Goal: Transaction & Acquisition: Purchase product/service

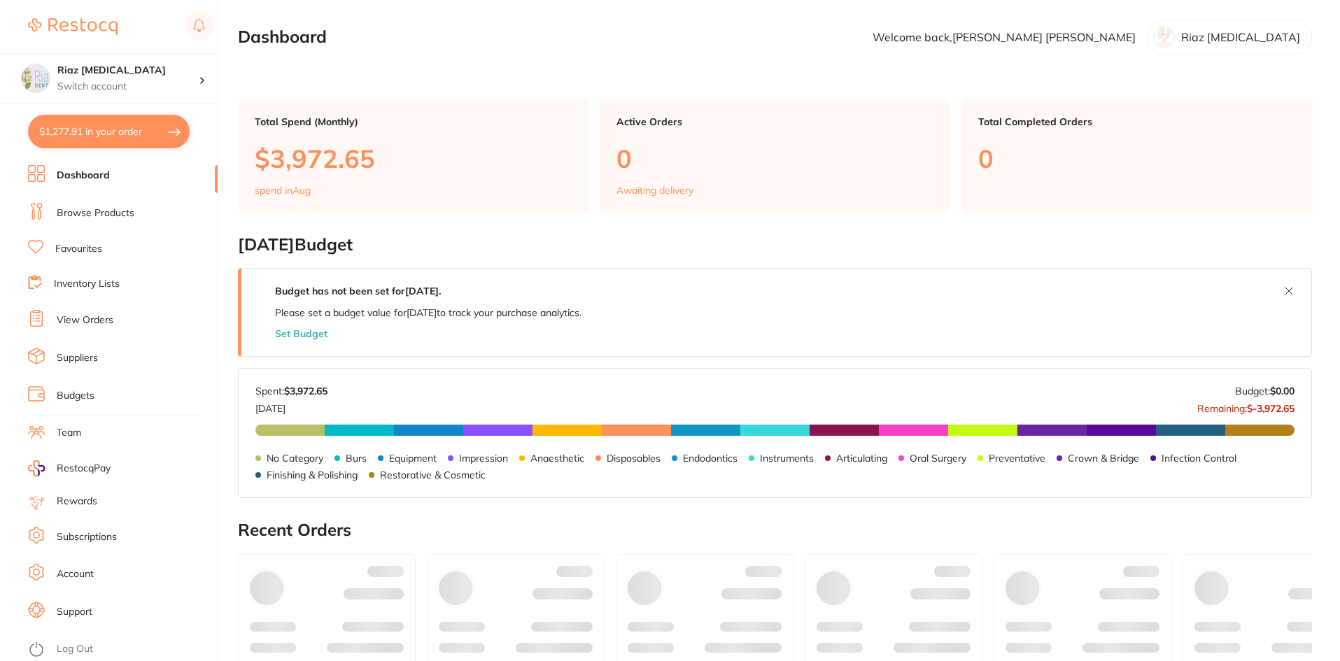
click at [114, 134] on button "$1,277.91 in your order" at bounding box center [109, 132] width 162 height 34
checkbox input "true"
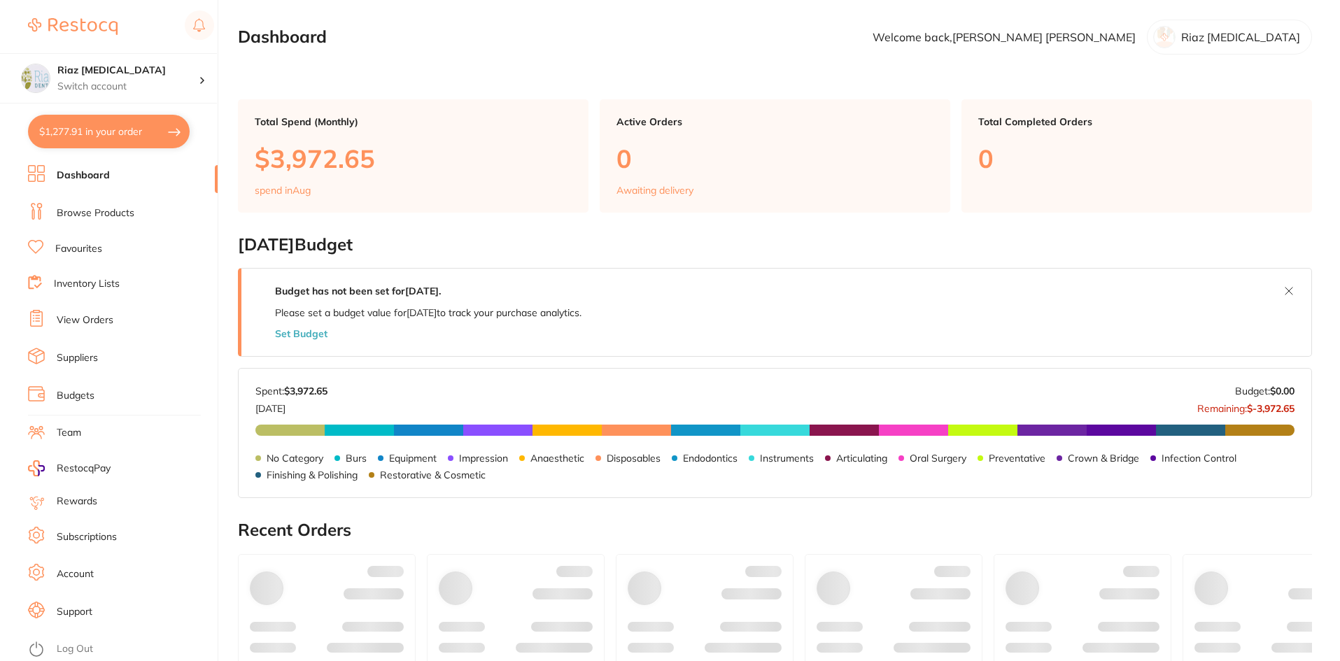
checkbox input "true"
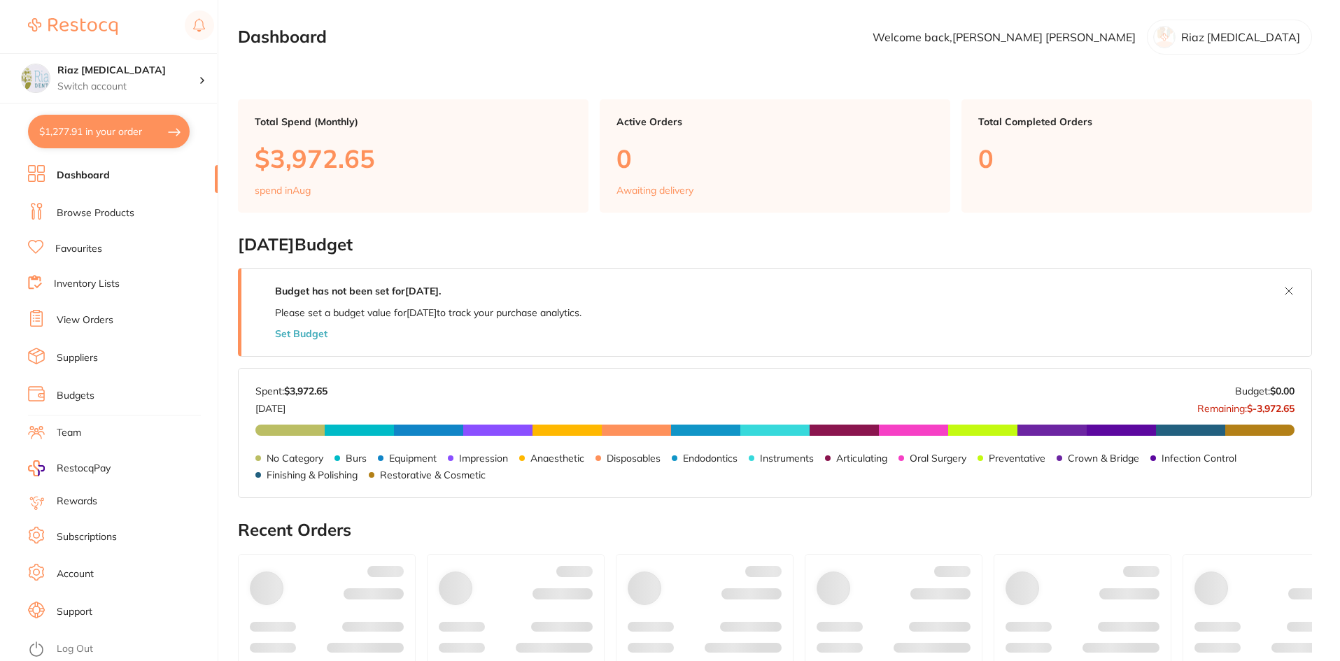
checkbox input "true"
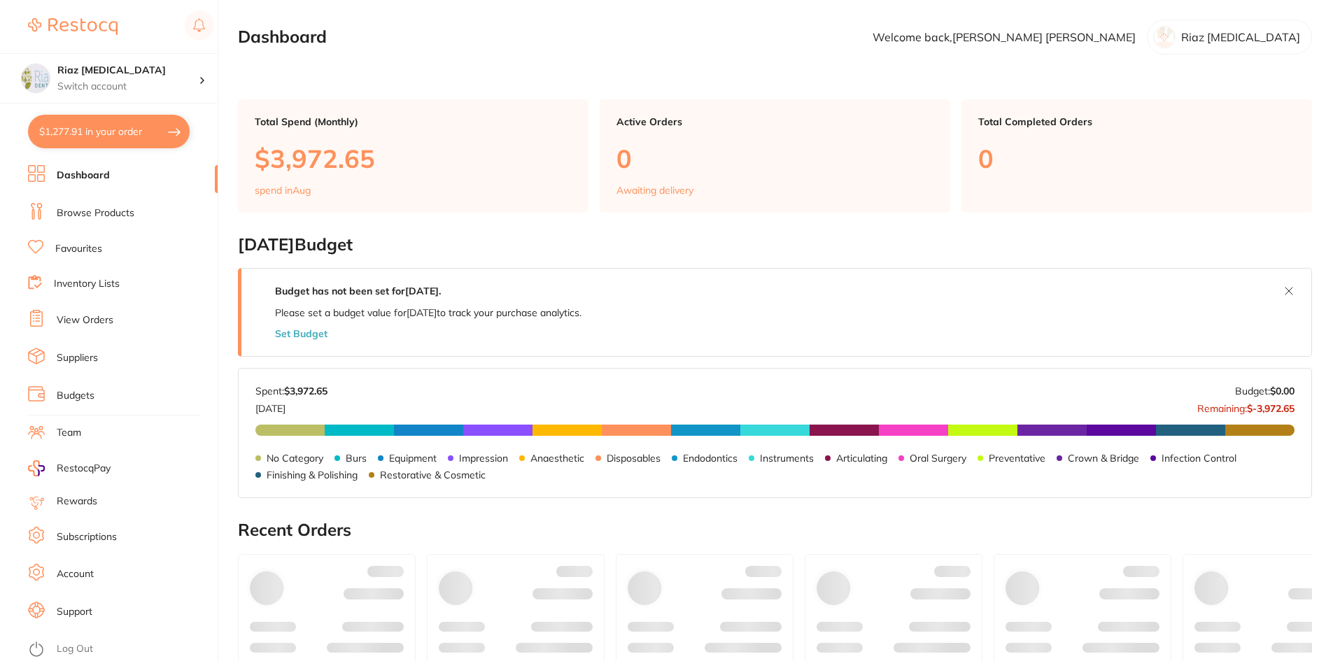
checkbox input "true"
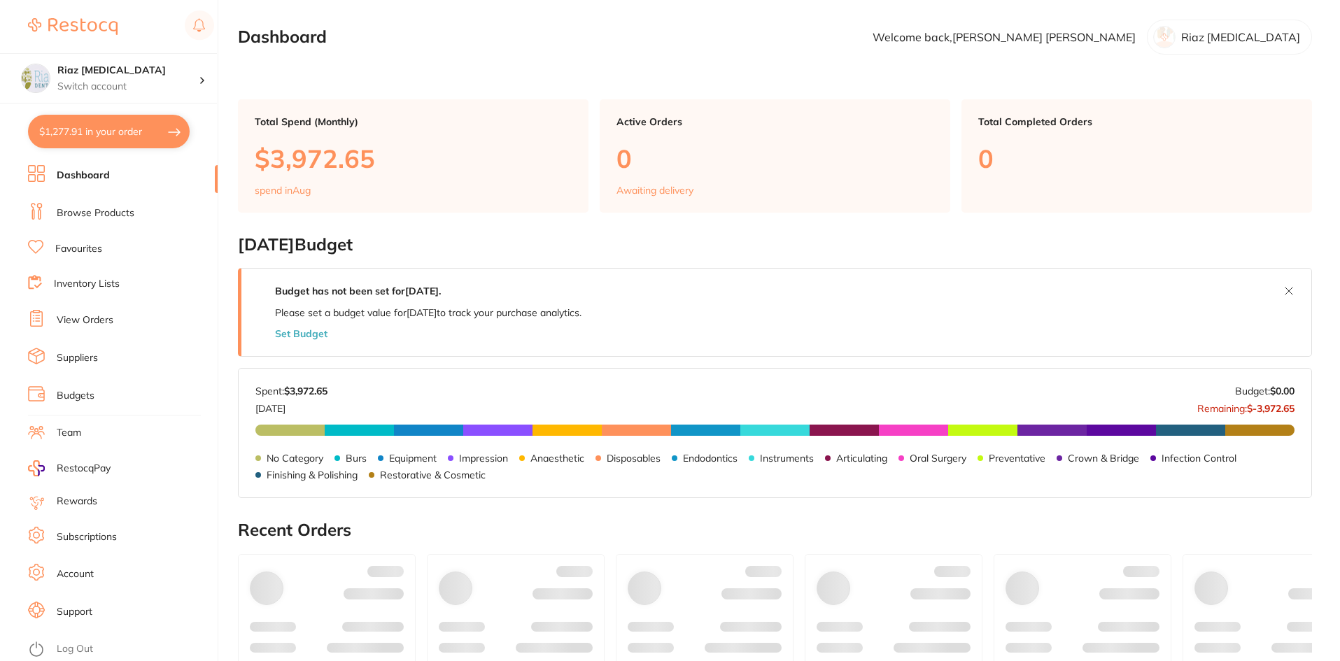
checkbox input "true"
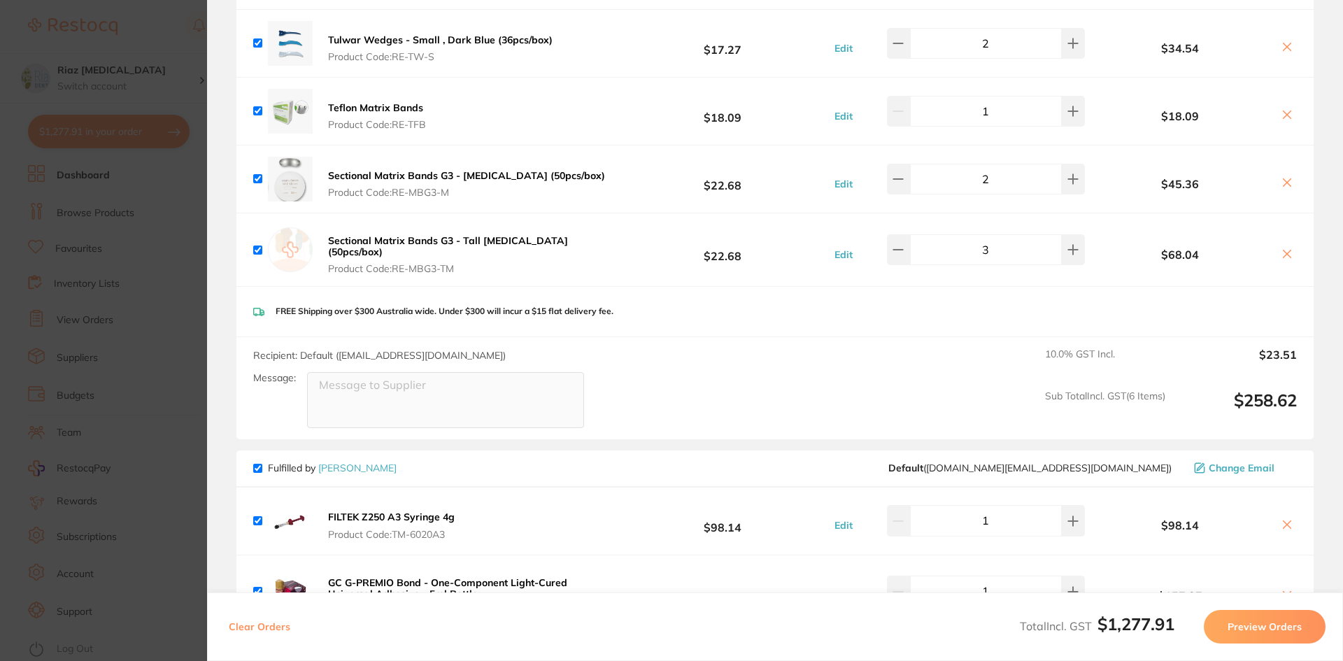
scroll to position [1539, 0]
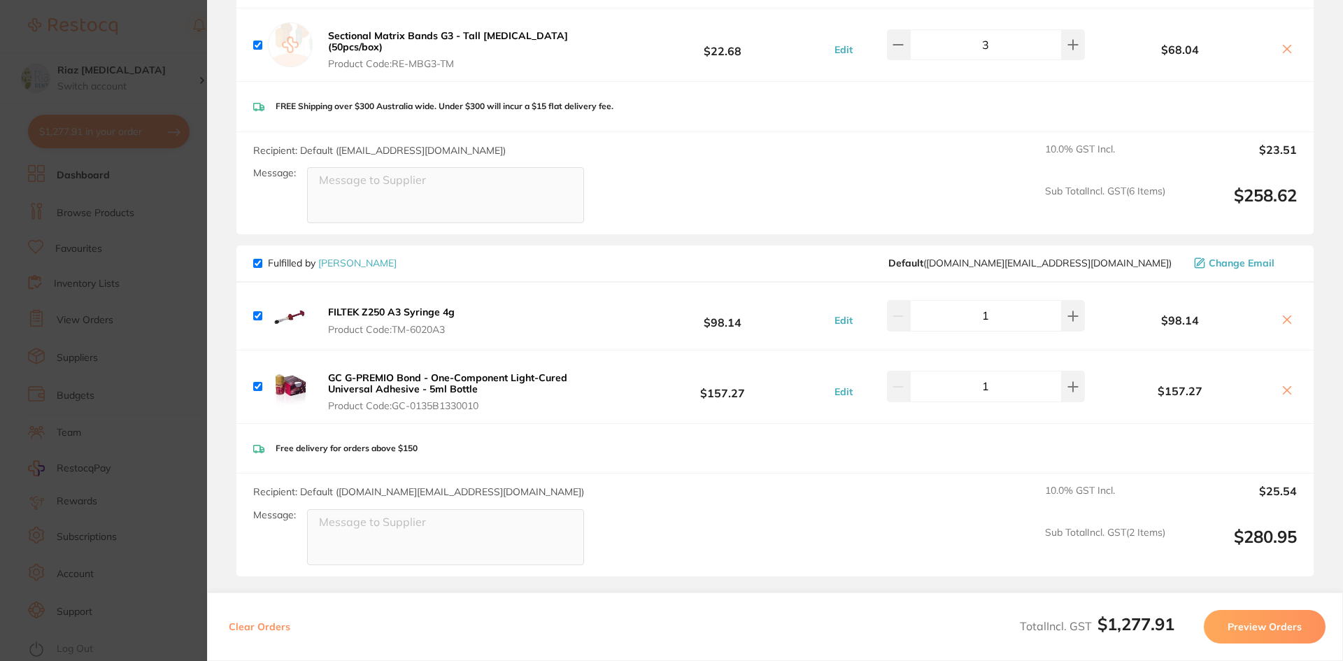
click at [170, 254] on section "Update RRP Set your pre negotiated price for this item. Item Agreed RRP (excl. …" at bounding box center [671, 330] width 1343 height 661
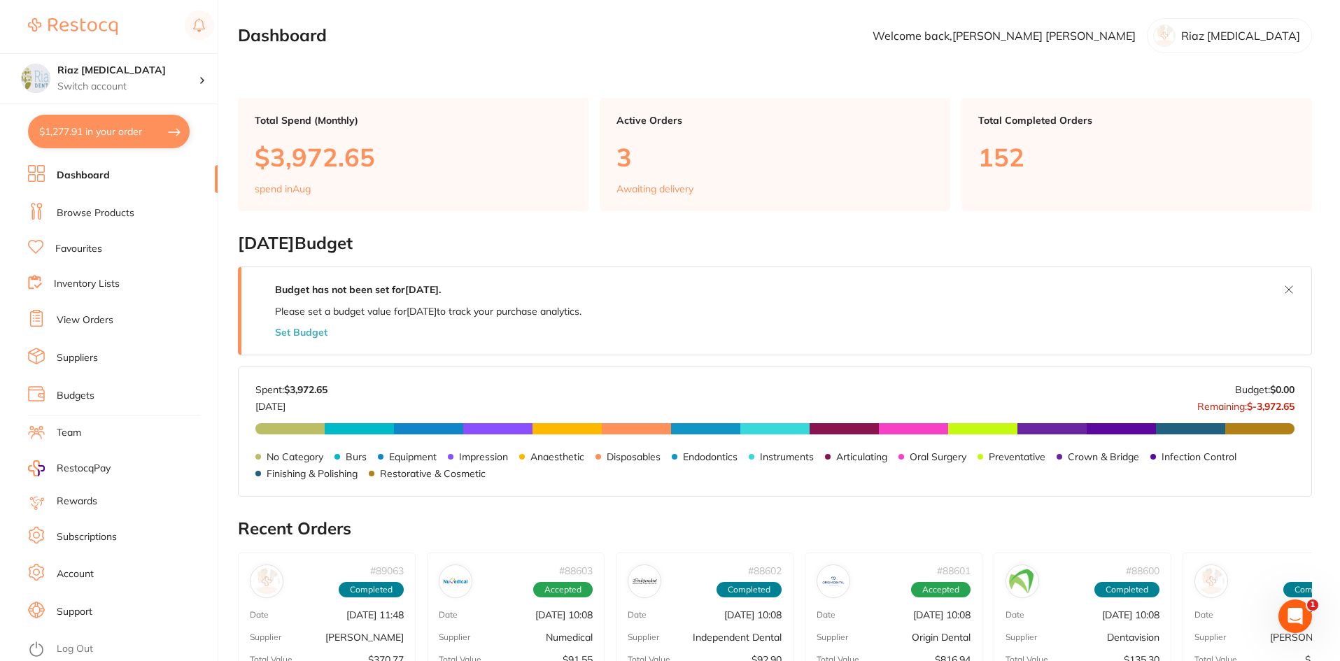
scroll to position [0, 0]
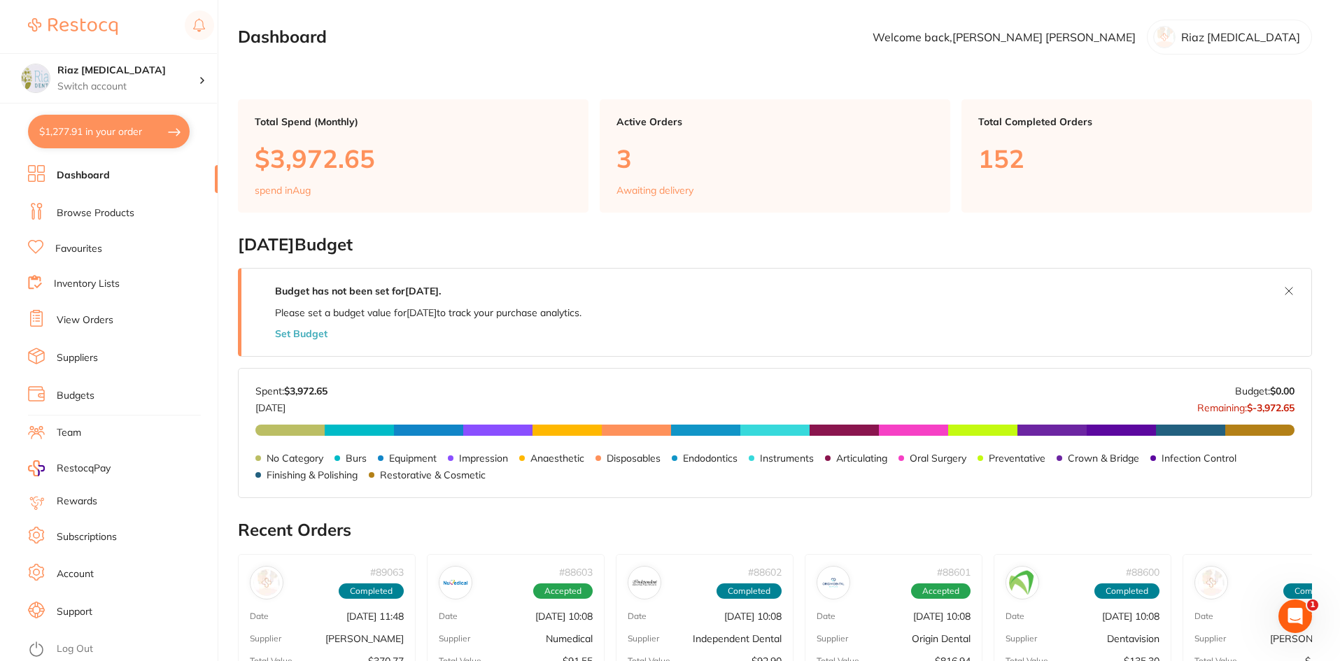
click at [112, 211] on link "Browse Products" at bounding box center [96, 213] width 78 height 14
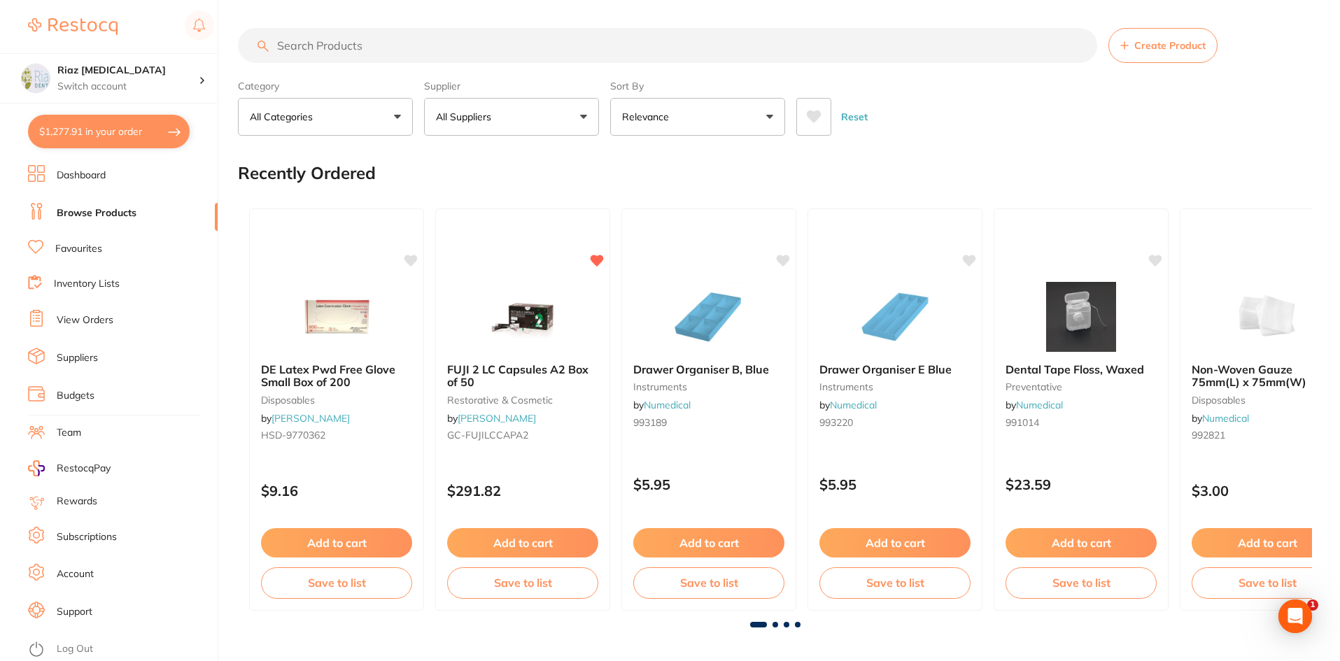
click at [296, 45] on input "search" at bounding box center [667, 45] width 859 height 35
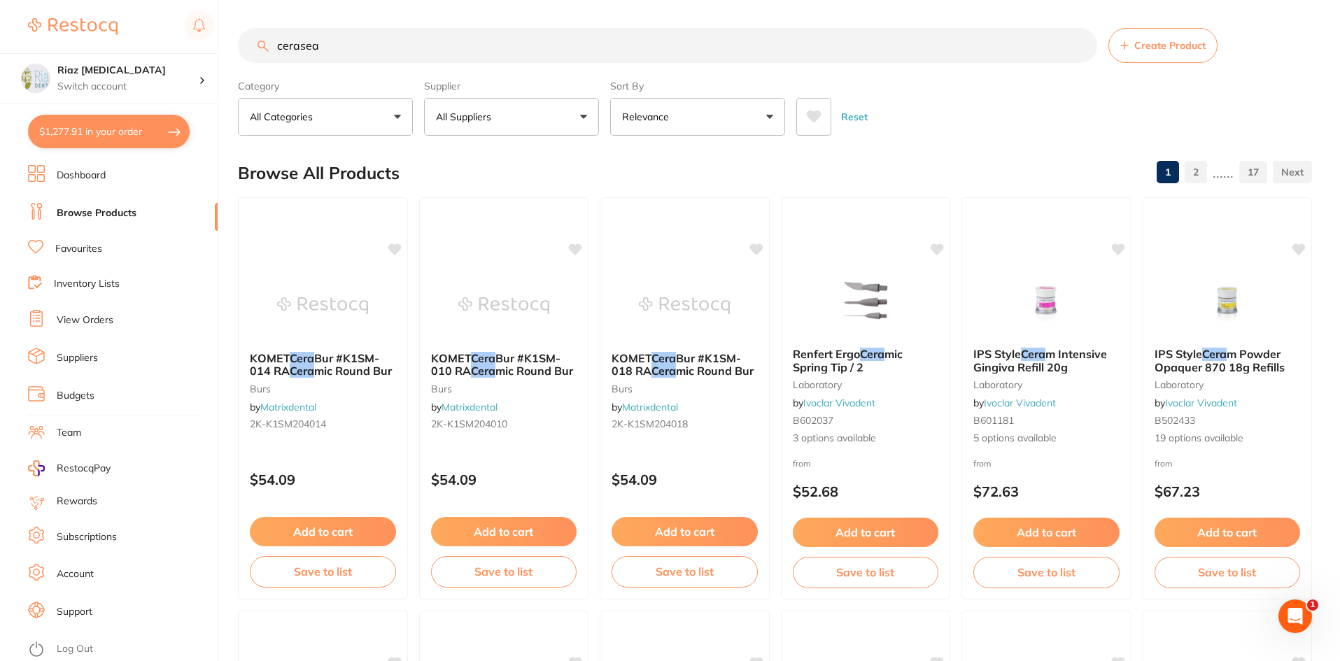
type input "ceraseal"
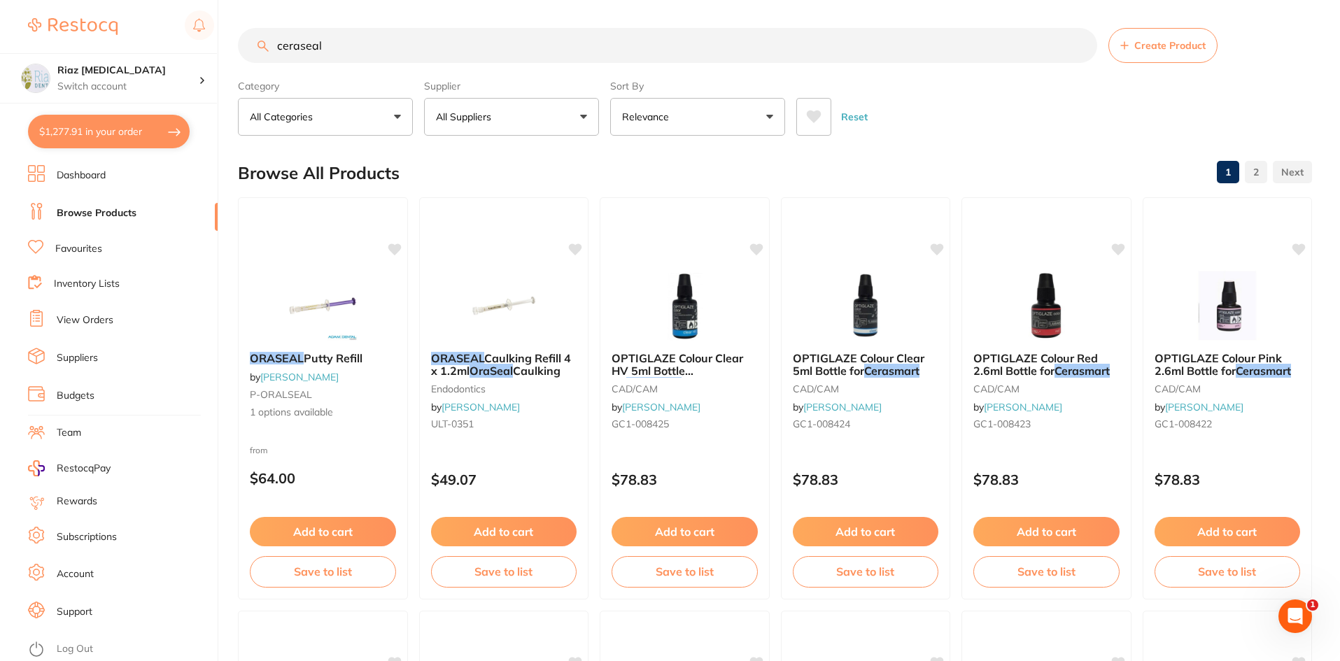
drag, startPoint x: 281, startPoint y: 50, endPoint x: 208, endPoint y: 50, distance: 73.5
click at [208, 50] on div "$1,277.91 Riaz [MEDICAL_DATA] Switch account Riaz [MEDICAL_DATA] $1,277.91 in y…" at bounding box center [670, 330] width 1340 height 661
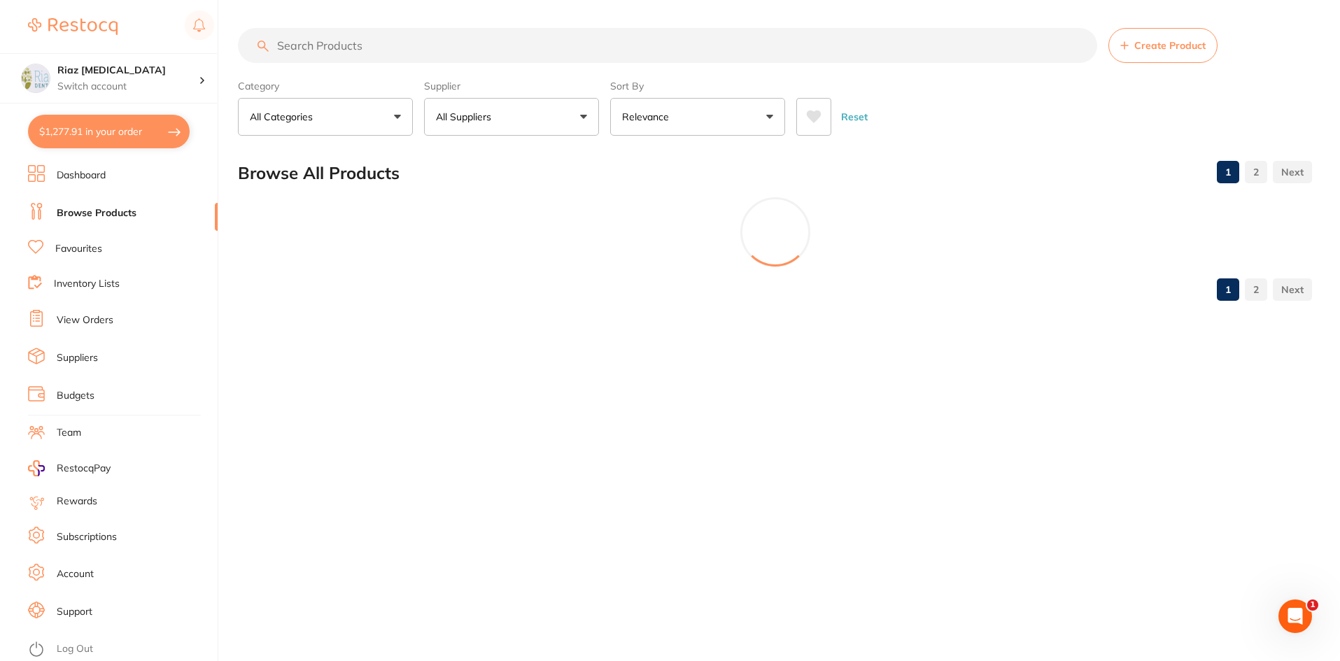
click at [281, 121] on p "All Categories" at bounding box center [284, 117] width 69 height 14
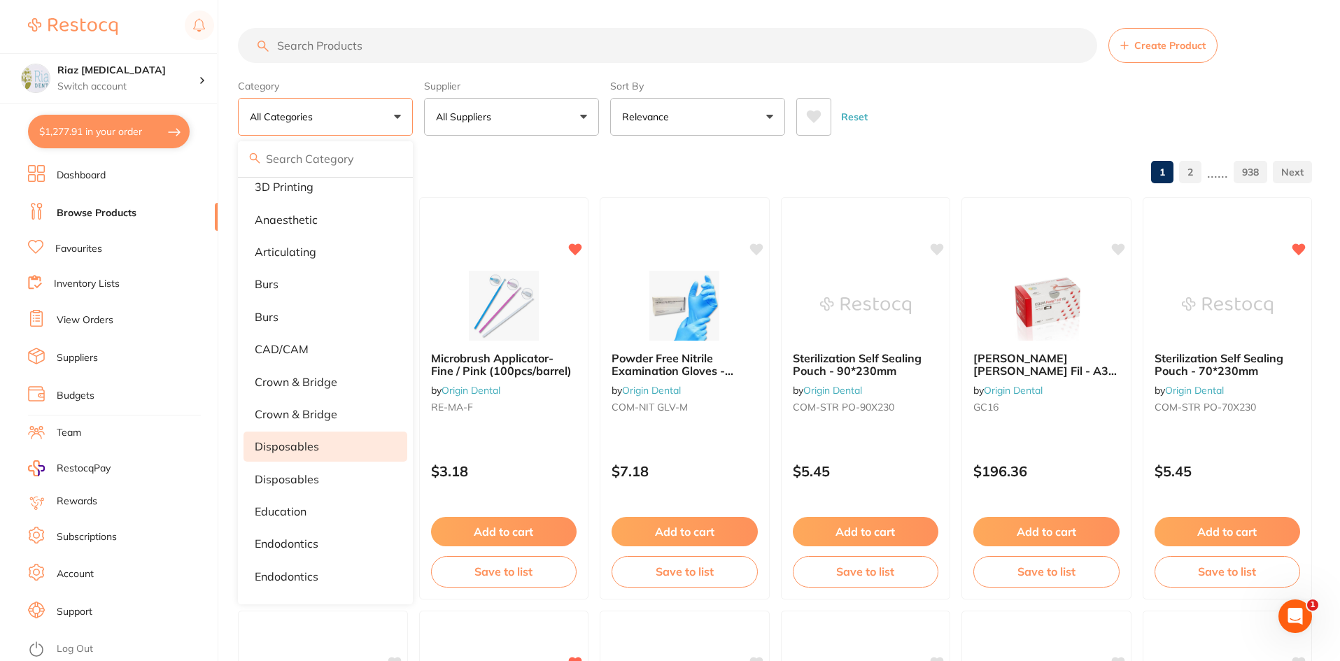
scroll to position [70, 0]
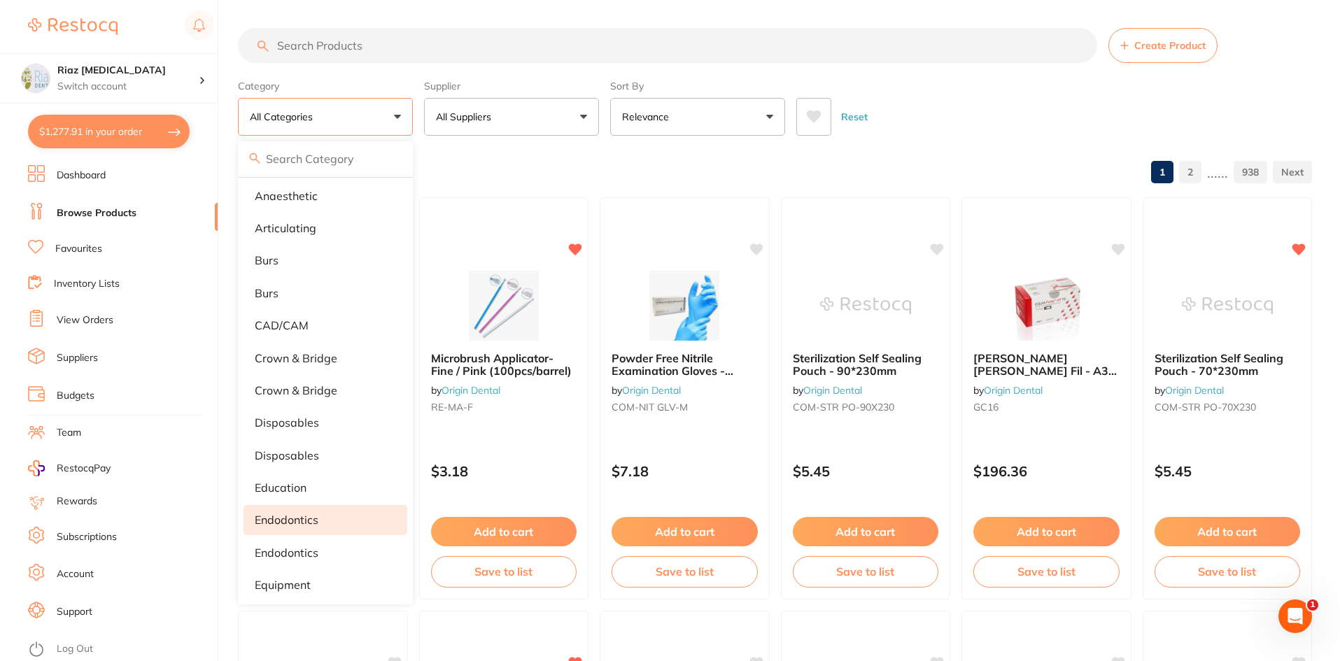
click at [304, 518] on p "endodontics" at bounding box center [287, 520] width 64 height 13
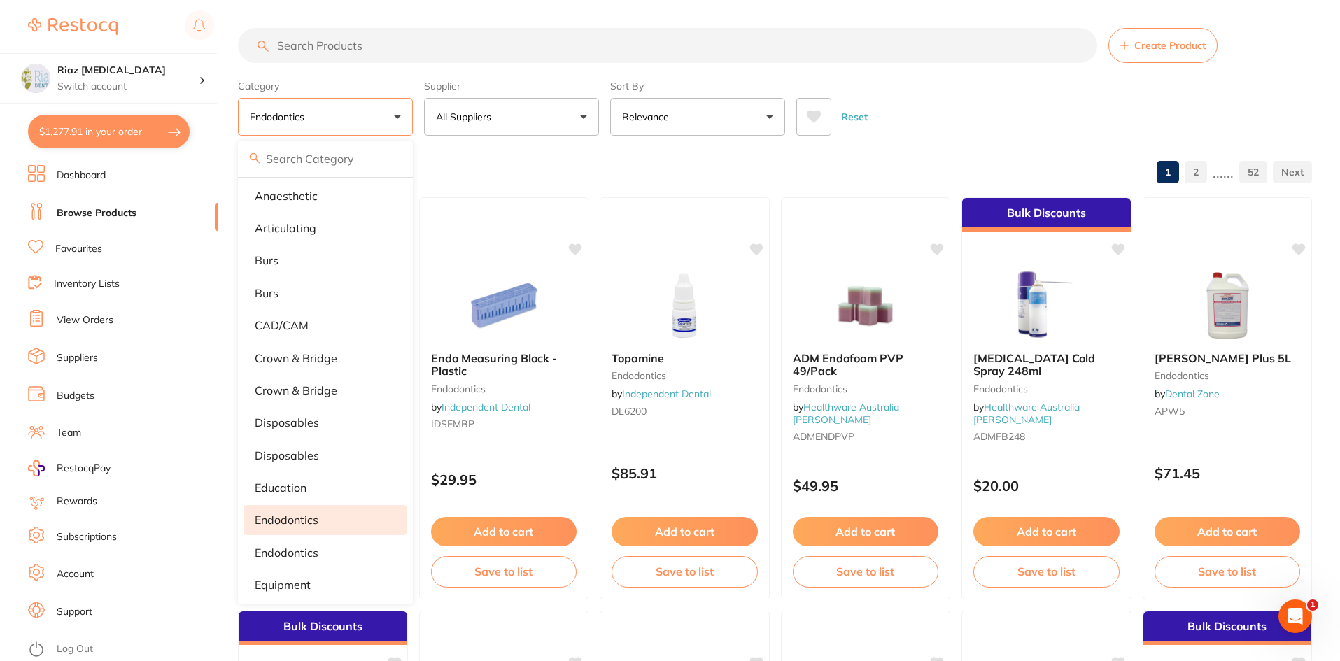
scroll to position [0, 0]
click at [731, 110] on button "Relevance" at bounding box center [697, 117] width 175 height 38
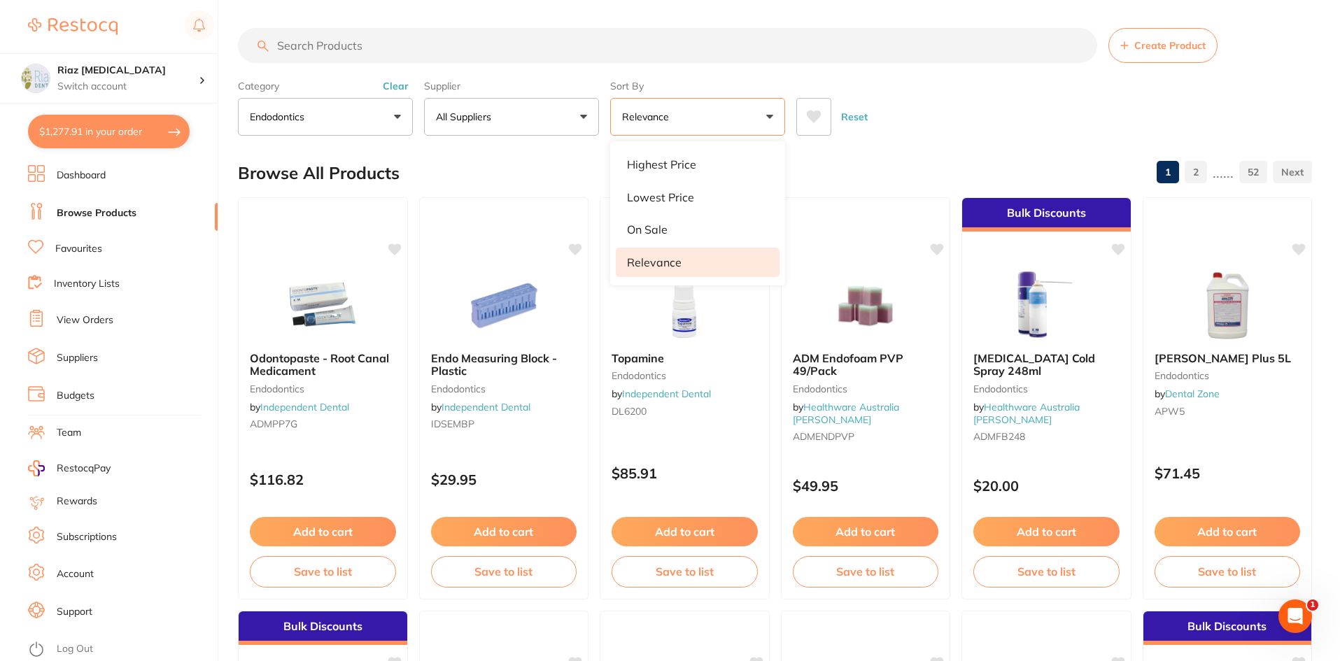
click at [933, 92] on div "Reset" at bounding box center [1048, 111] width 504 height 49
click at [474, 115] on p "All Suppliers" at bounding box center [466, 117] width 61 height 14
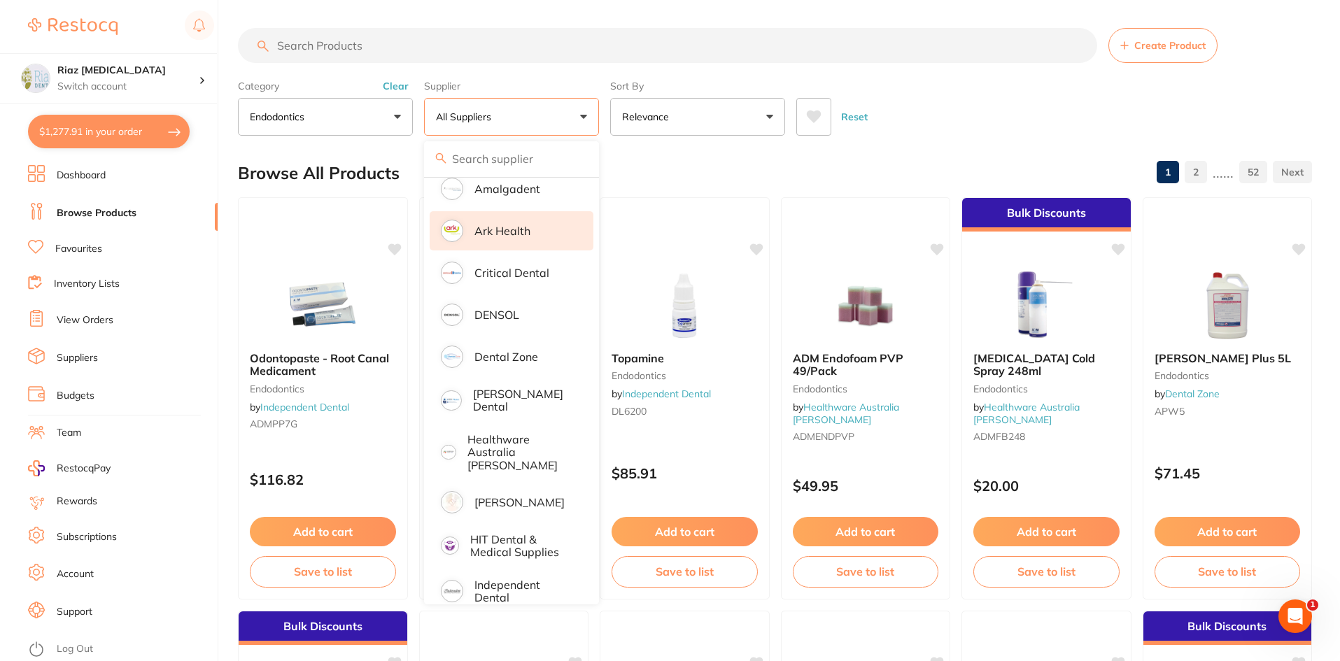
scroll to position [210, 0]
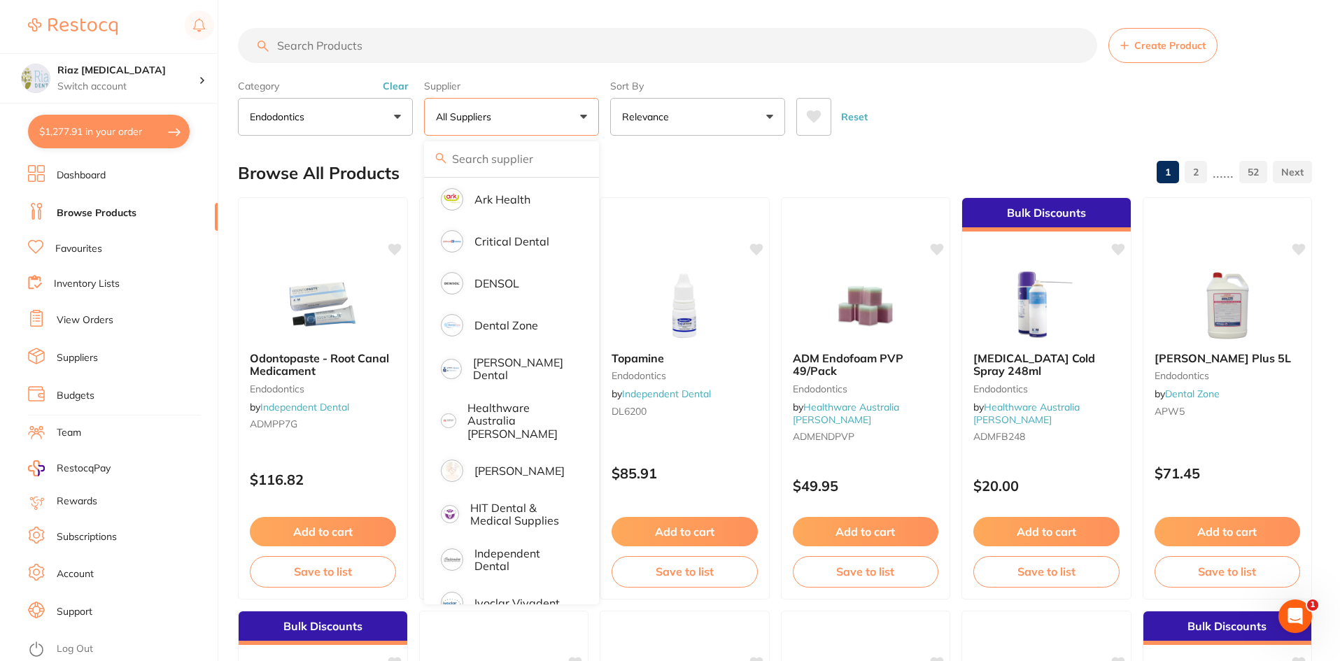
click at [931, 120] on div "Reset" at bounding box center [1048, 111] width 504 height 49
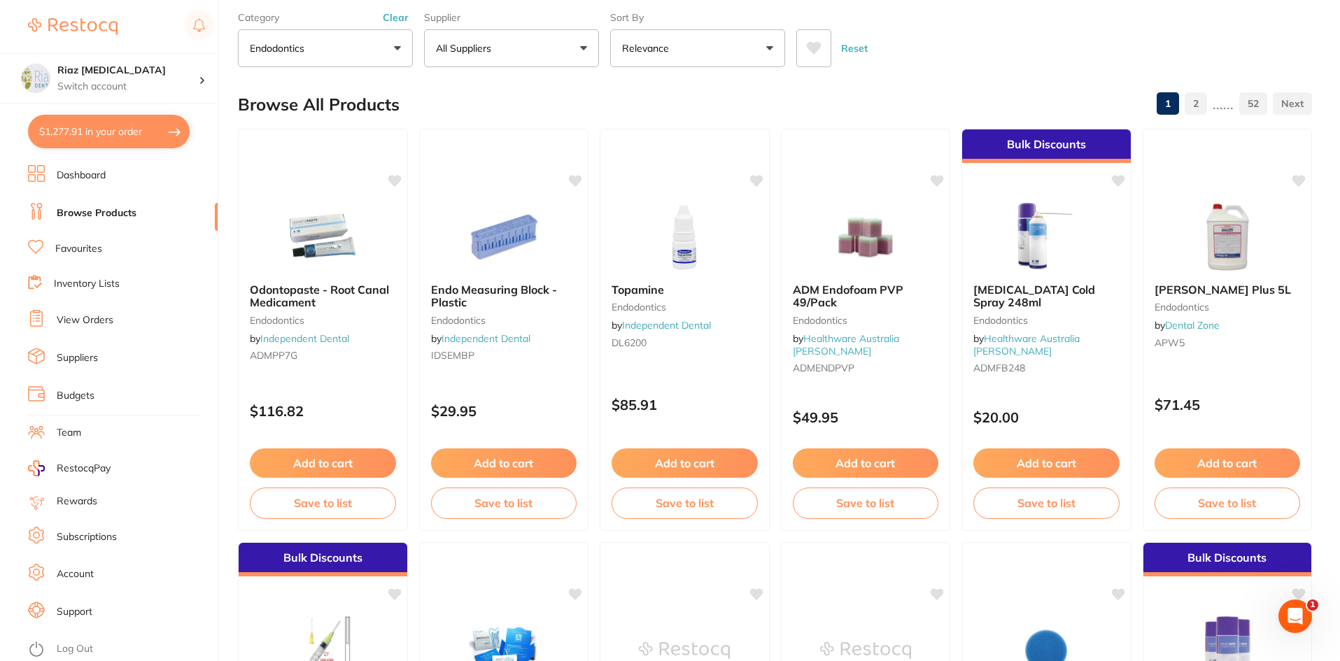
scroll to position [0, 0]
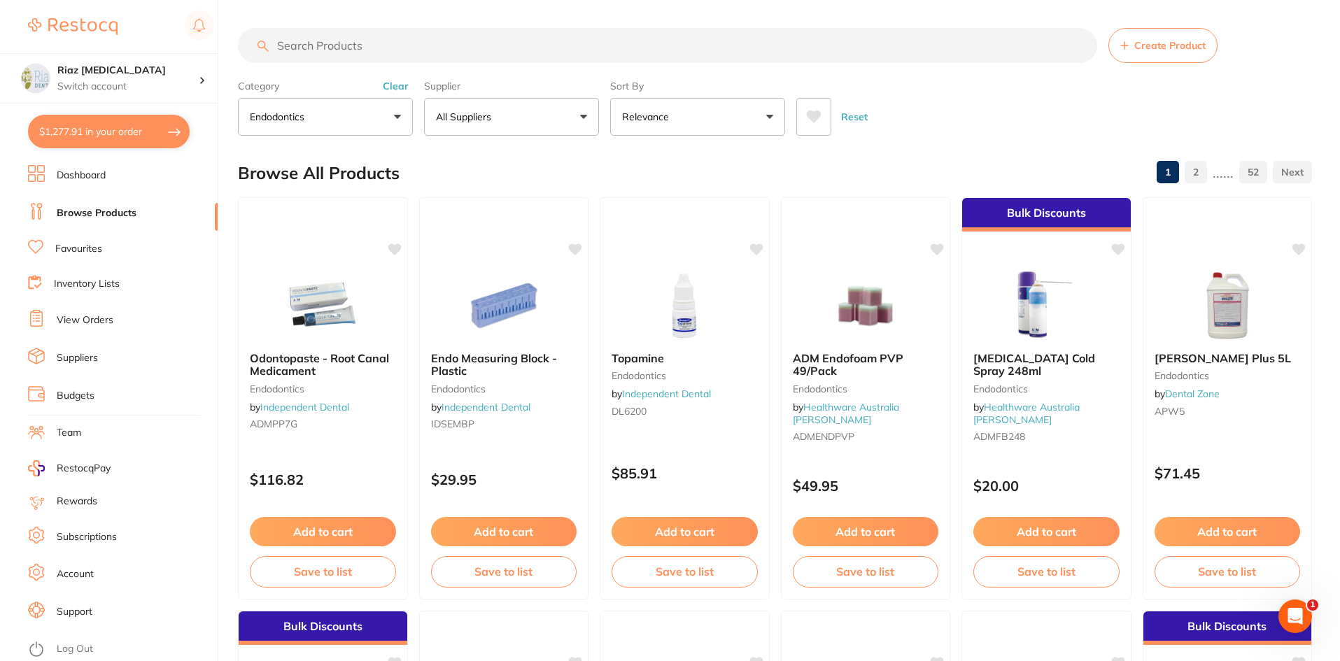
click at [403, 33] on input "search" at bounding box center [667, 45] width 859 height 35
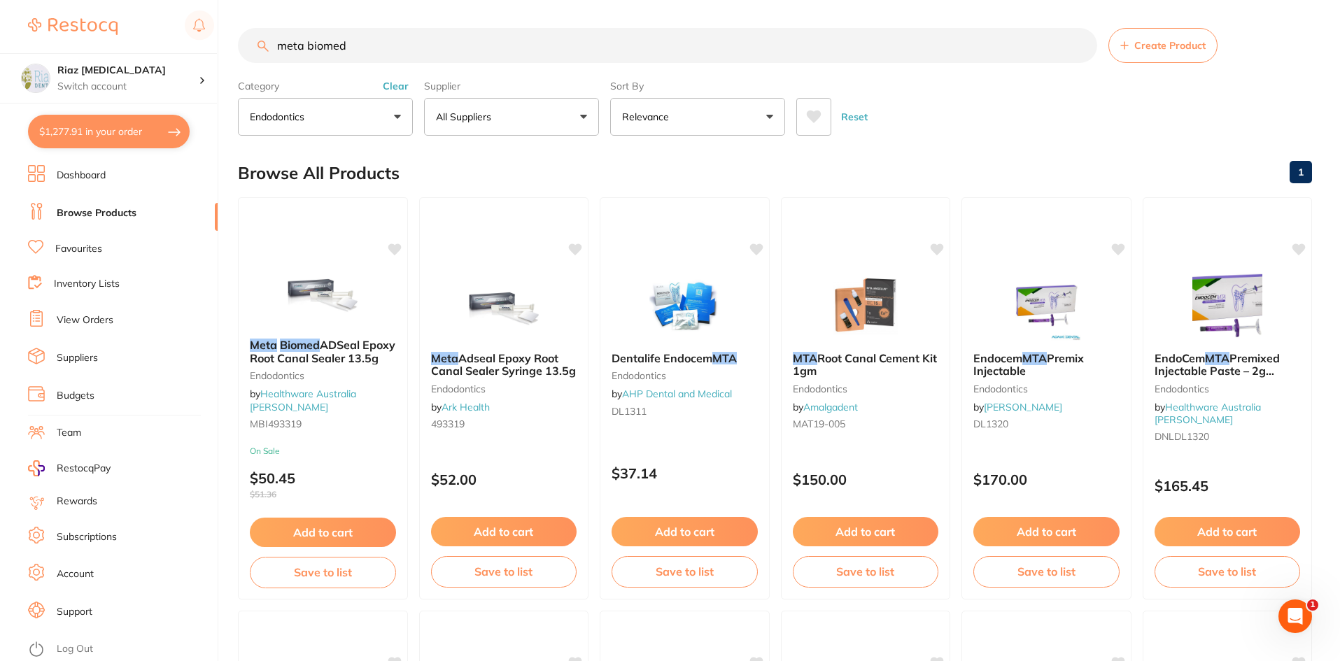
drag, startPoint x: 369, startPoint y: 48, endPoint x: 236, endPoint y: 44, distance: 133.0
click at [236, 44] on div "$1,277.91 Riaz [MEDICAL_DATA] Switch account Riaz [MEDICAL_DATA] $1,277.91 in y…" at bounding box center [670, 330] width 1340 height 661
paste input "DGPD-40037-2"
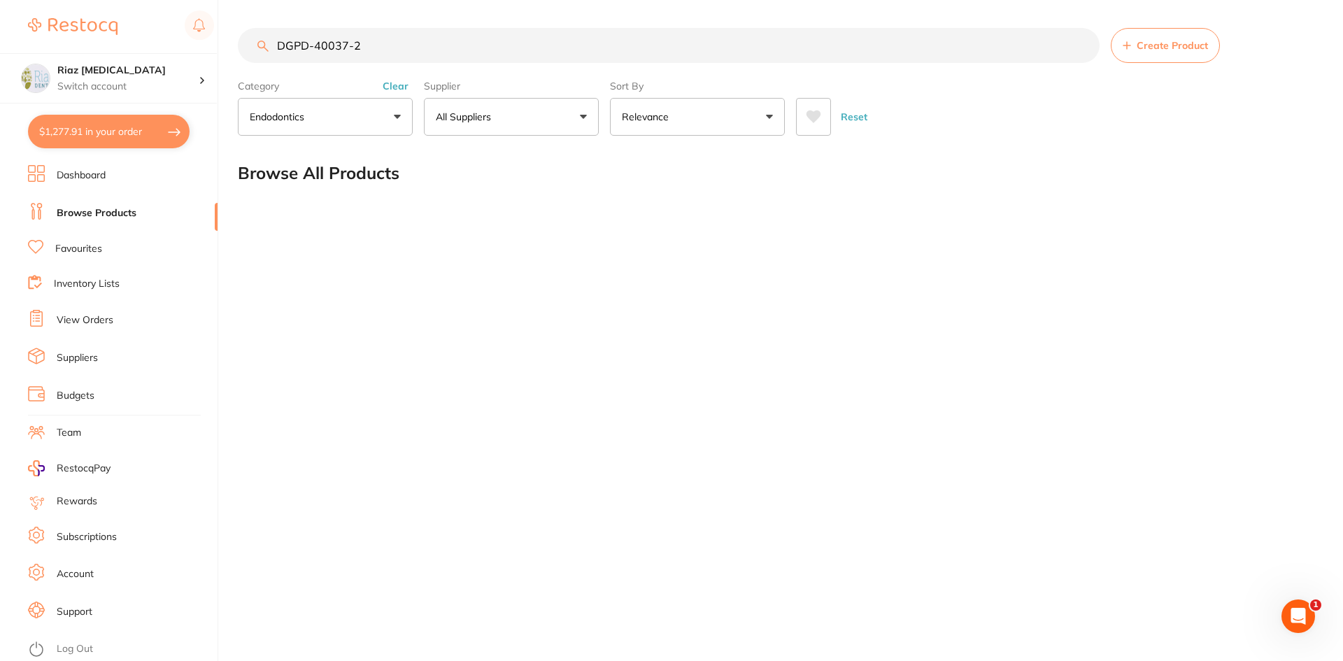
type input "DGPD-40037-2"
click at [386, 122] on button "endodontics" at bounding box center [325, 117] width 175 height 38
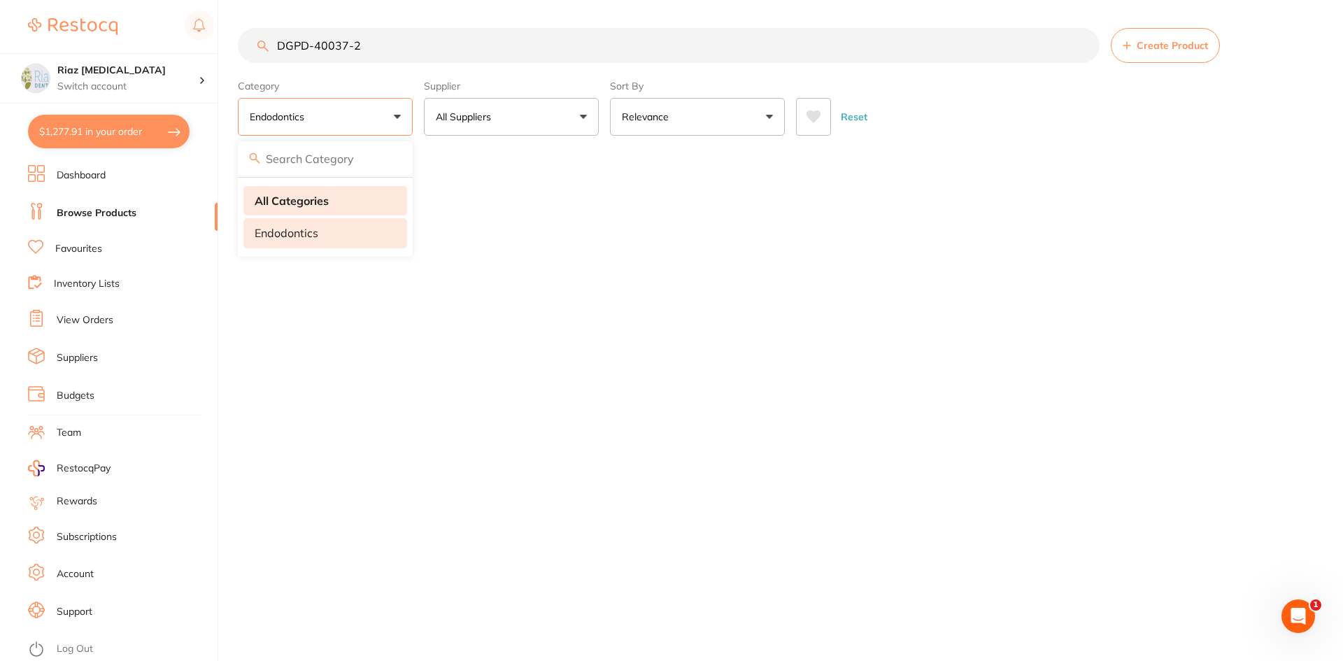
click at [292, 198] on strong "All Categories" at bounding box center [292, 200] width 74 height 13
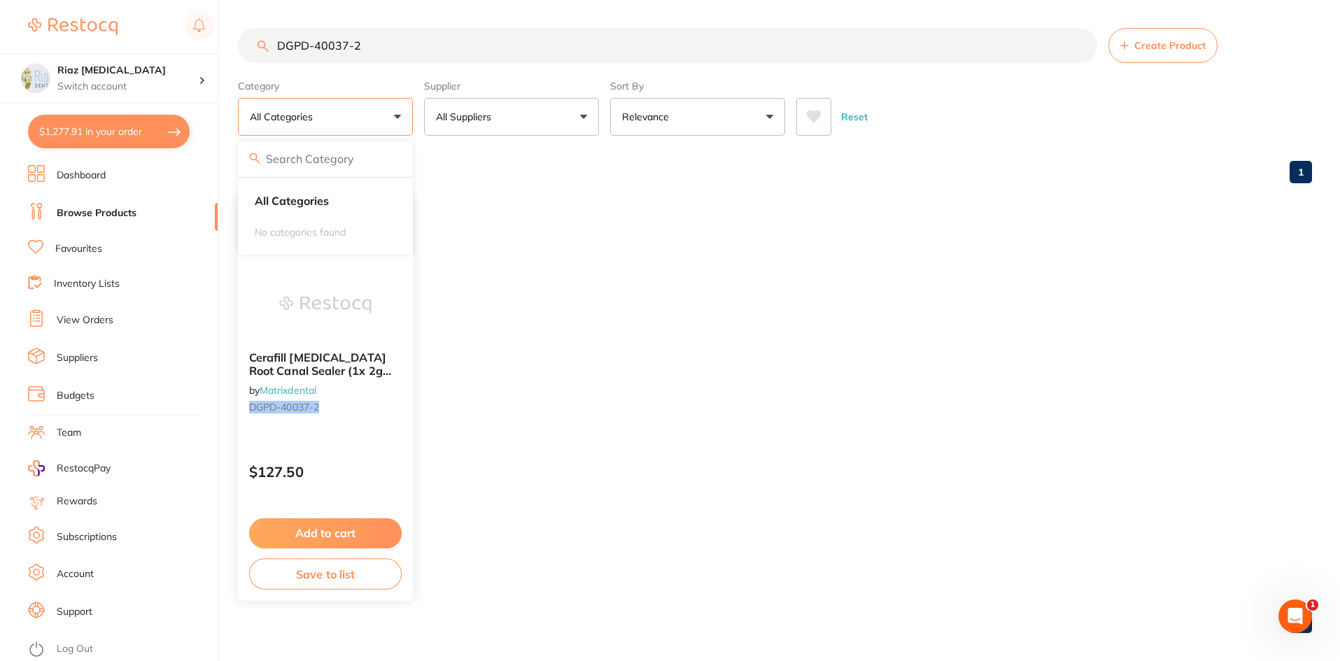
click at [345, 534] on button "Add to cart" at bounding box center [325, 533] width 153 height 30
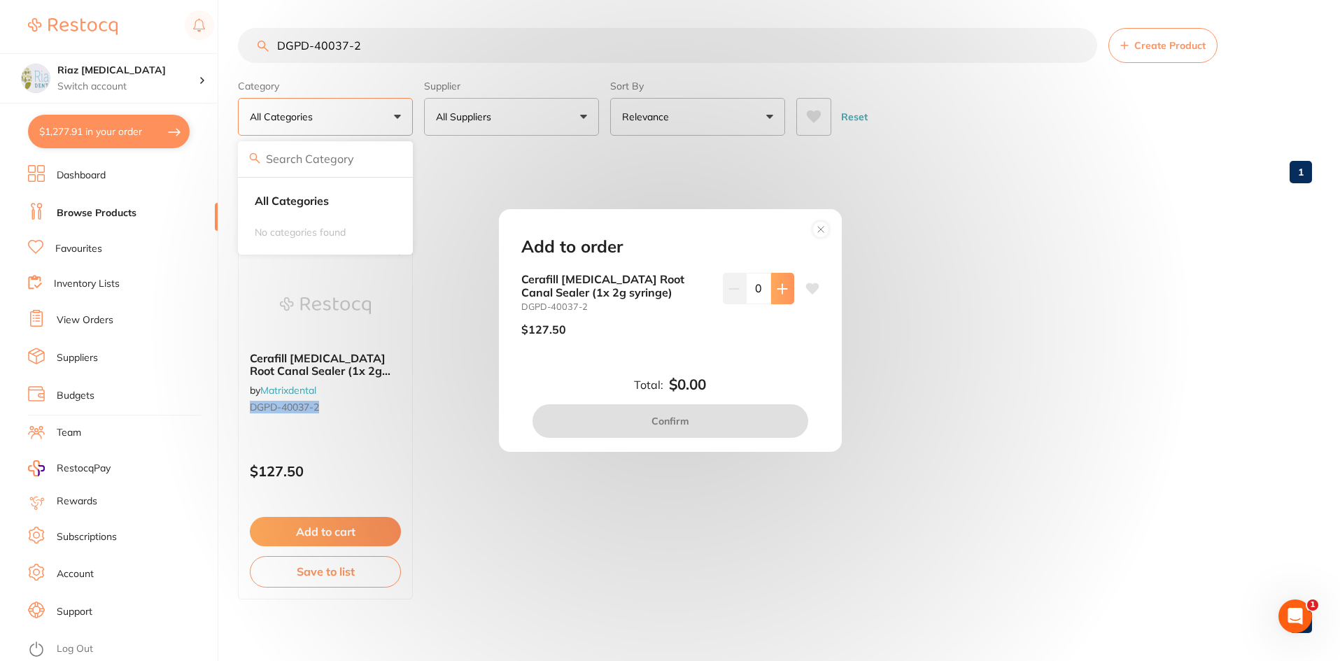
click at [777, 288] on icon at bounding box center [782, 288] width 11 height 11
type input "1"
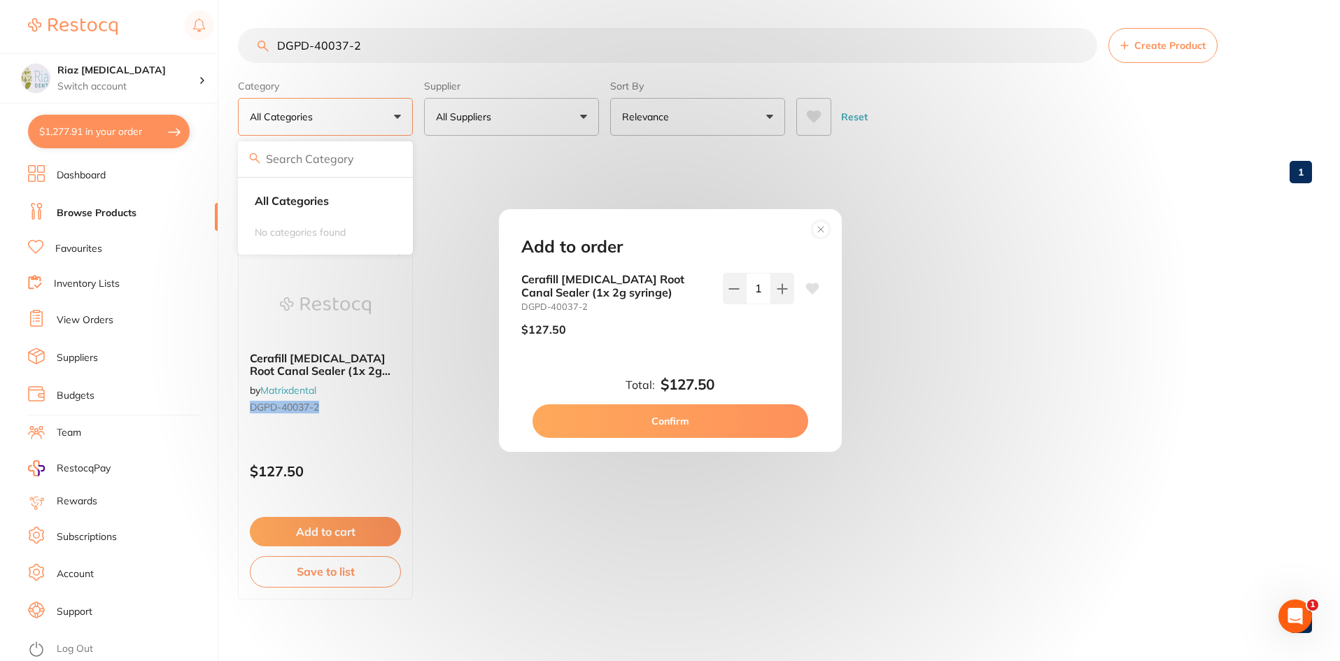
click at [667, 419] on button "Confirm" at bounding box center [670, 421] width 276 height 34
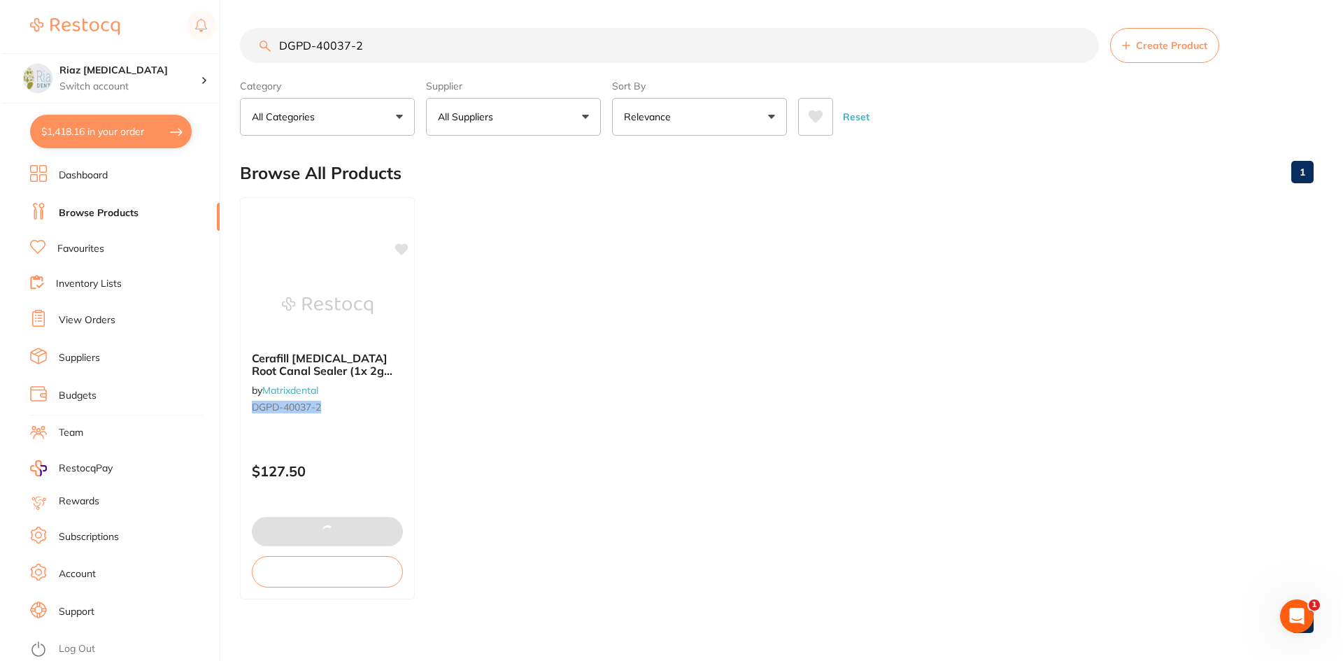
scroll to position [590, 0]
click at [145, 129] on button "$1,418.16 in your order" at bounding box center [109, 132] width 162 height 34
checkbox input "true"
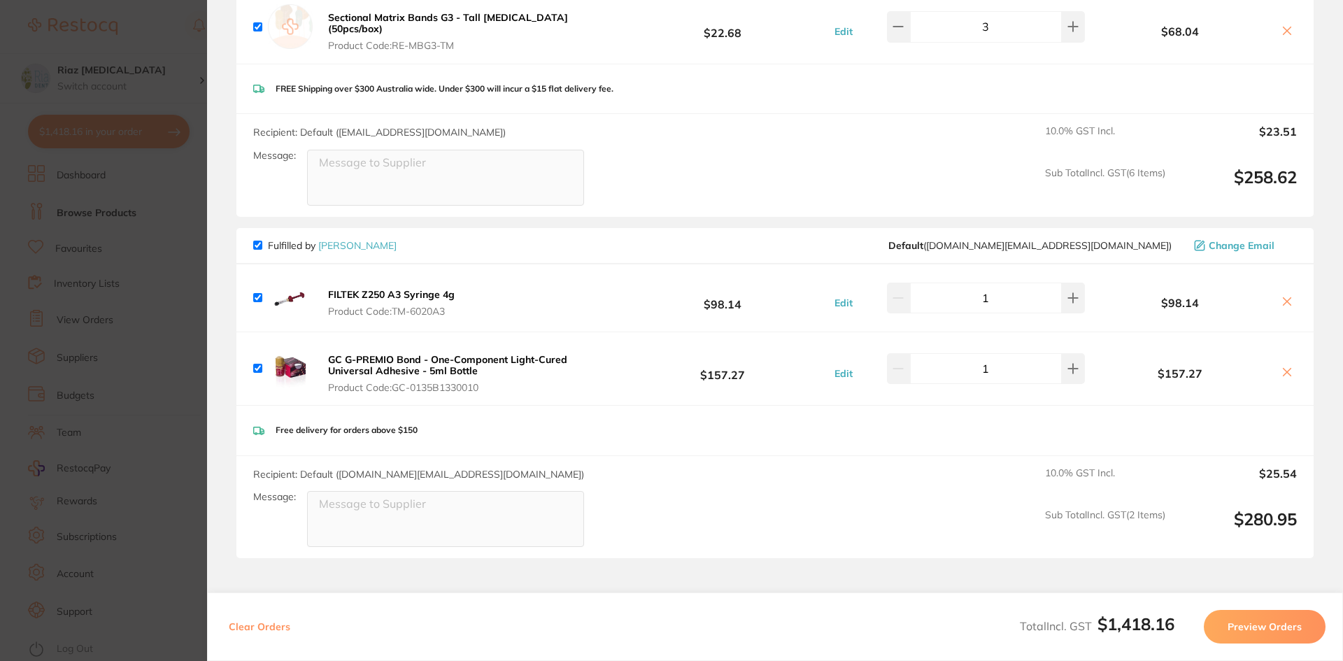
scroll to position [1945, 0]
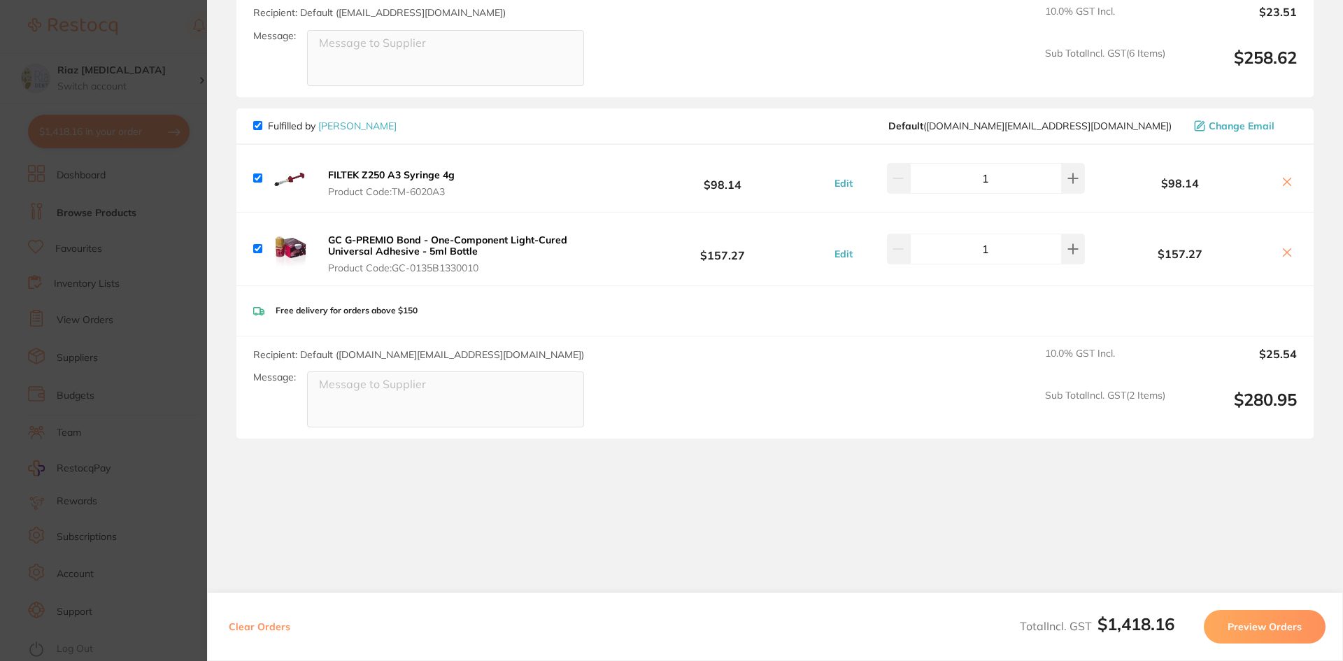
click at [178, 288] on section "Update RRP Set your pre negotiated price for this item. Item Agreed RRP (excl. …" at bounding box center [671, 330] width 1343 height 661
